Goal: Transaction & Acquisition: Book appointment/travel/reservation

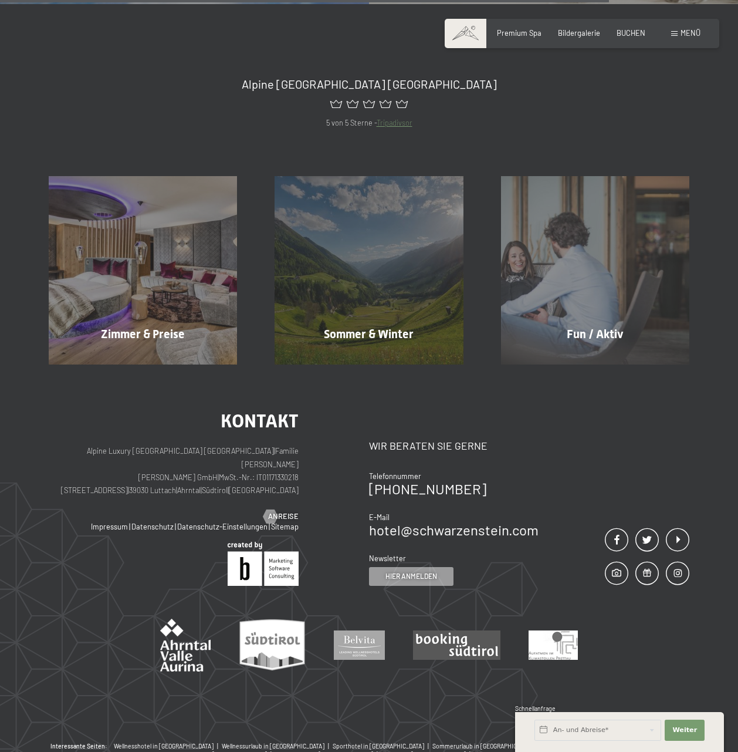
scroll to position [3311, 0]
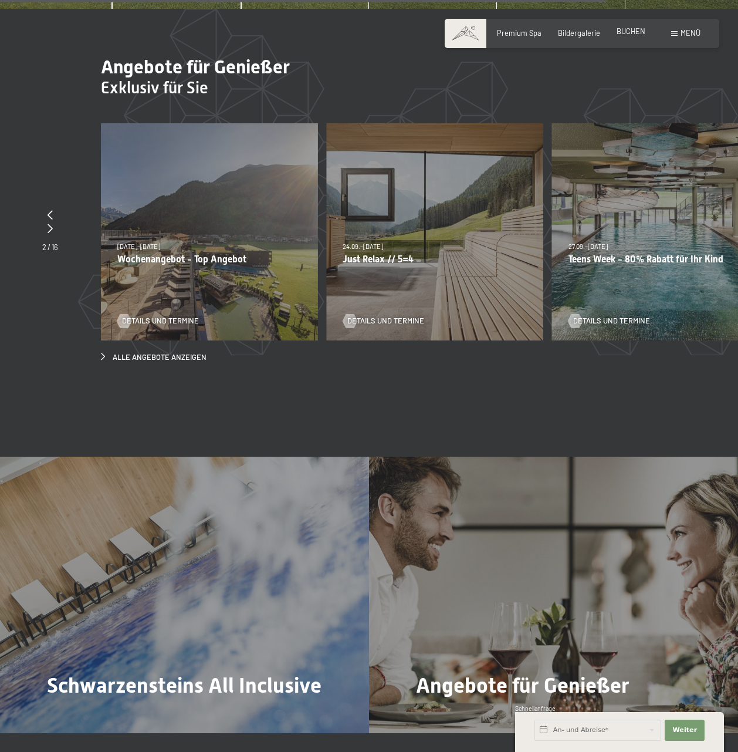
click at [626, 33] on span "BUCHEN" at bounding box center [631, 30] width 29 height 9
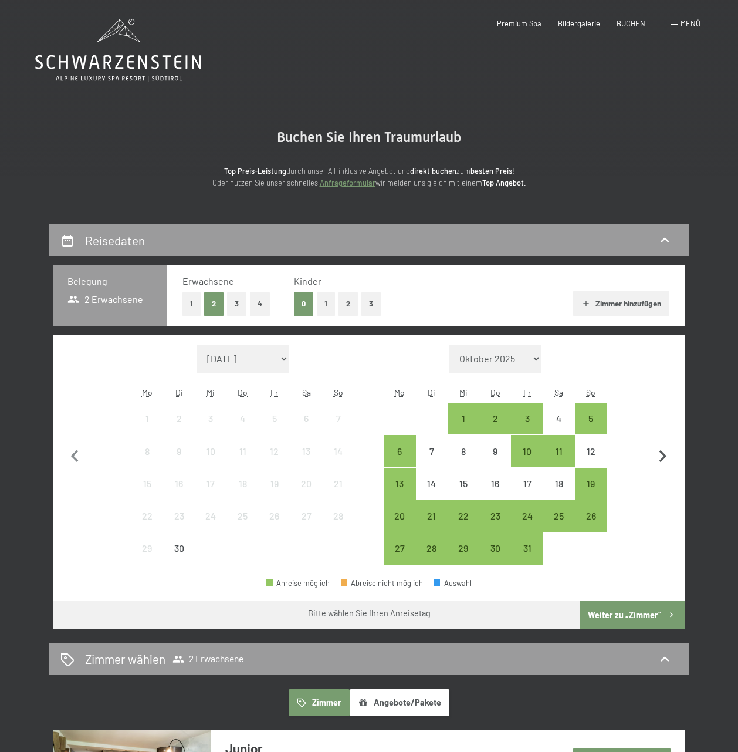
click at [665, 457] on icon "button" at bounding box center [664, 456] width 8 height 12
select select "[DATE]"
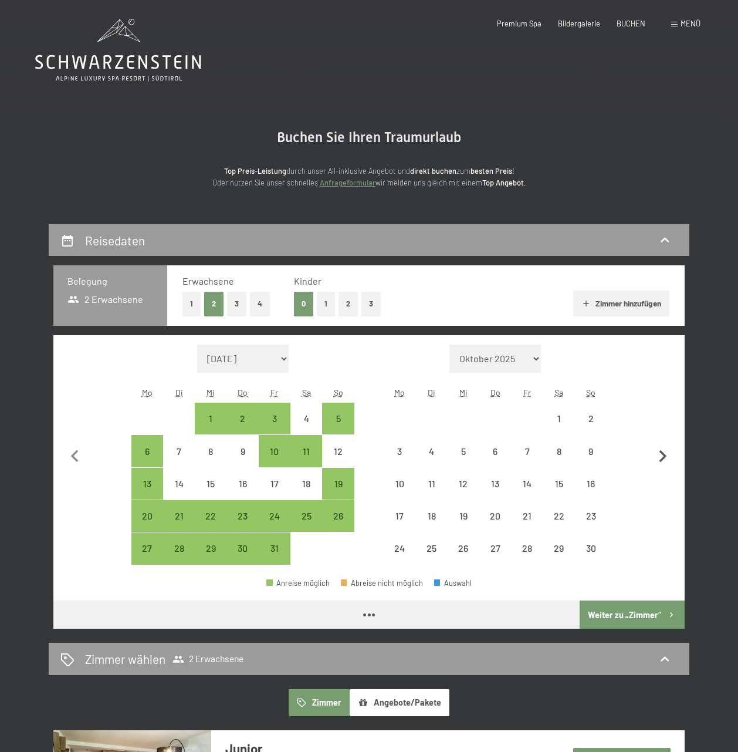
click at [665, 457] on icon "button" at bounding box center [664, 456] width 8 height 12
select select "[DATE]"
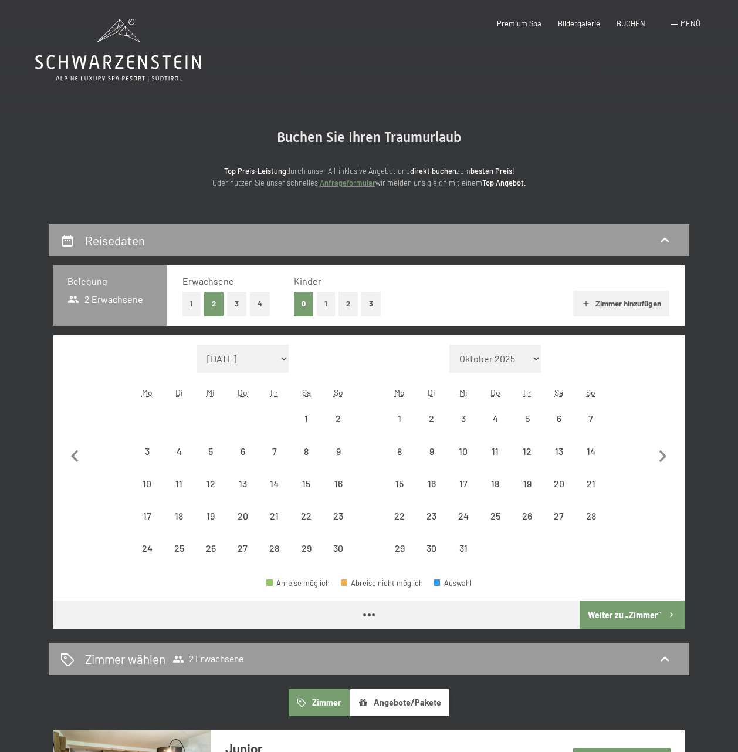
select select "[DATE]"
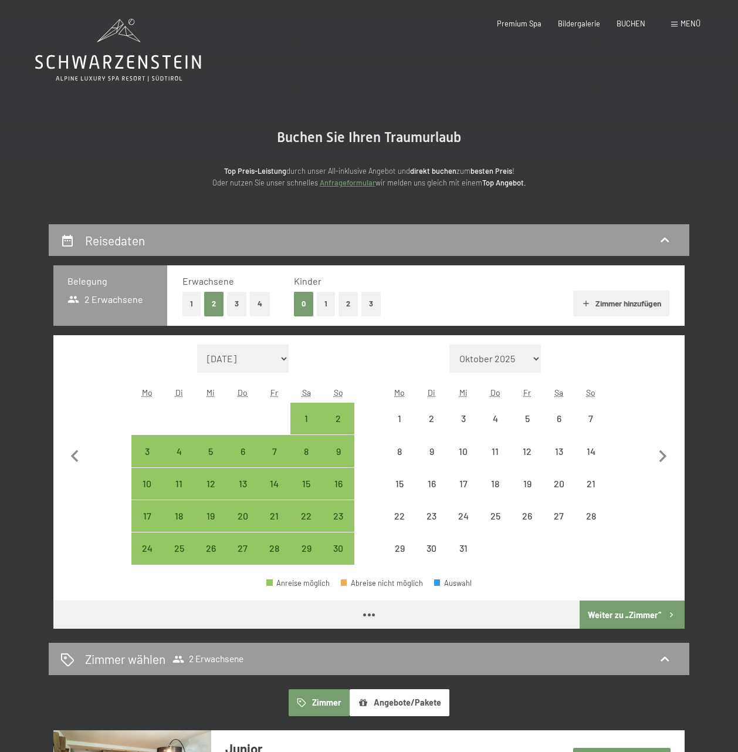
select select "[DATE]"
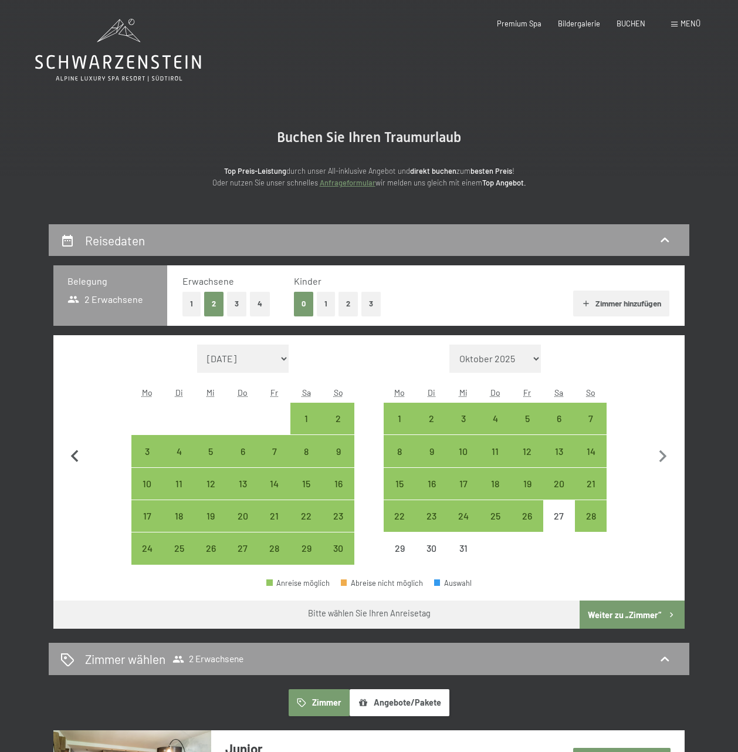
click at [75, 455] on icon "button" at bounding box center [75, 456] width 8 height 12
select select "[DATE]"
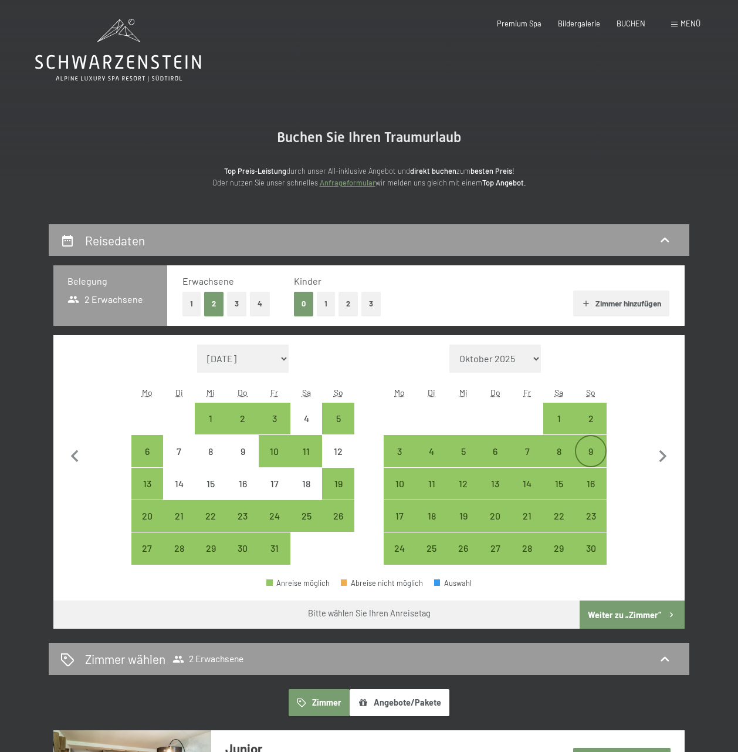
click at [590, 454] on div "9" at bounding box center [590, 461] width 29 height 29
select select "[DATE]"
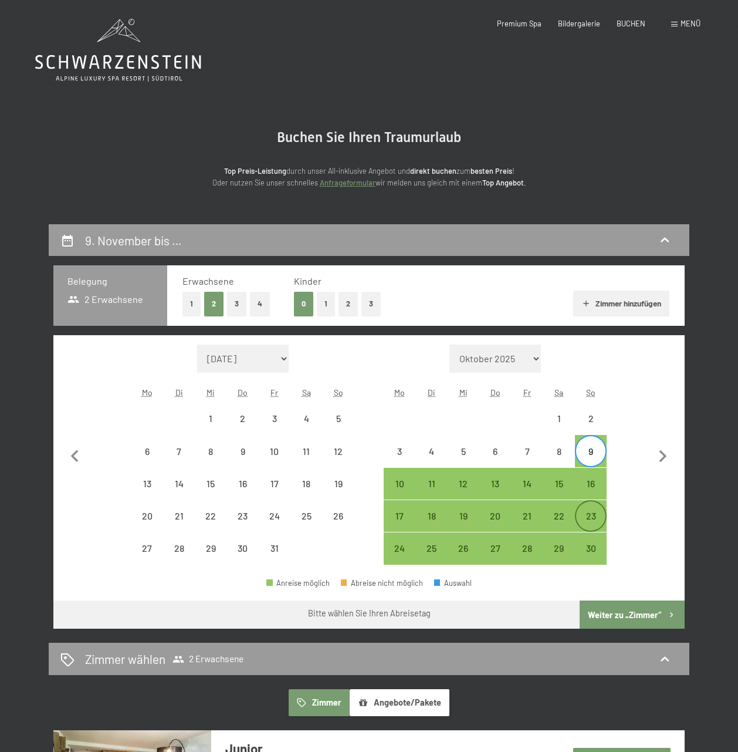
click at [587, 521] on div "23" at bounding box center [590, 525] width 29 height 29
select select "[DATE]"
